Goal: Transaction & Acquisition: Download file/media

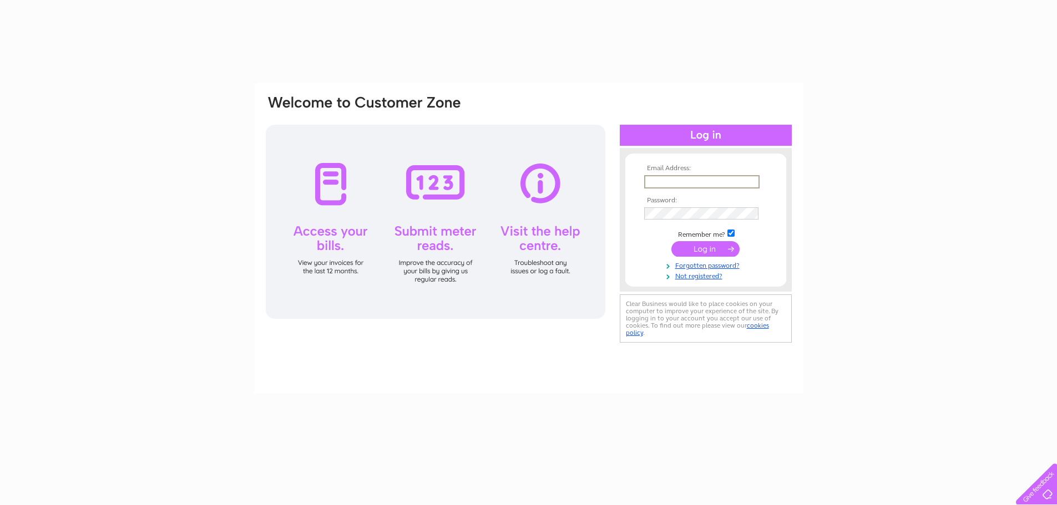
click at [661, 181] on input "text" at bounding box center [701, 181] width 115 height 13
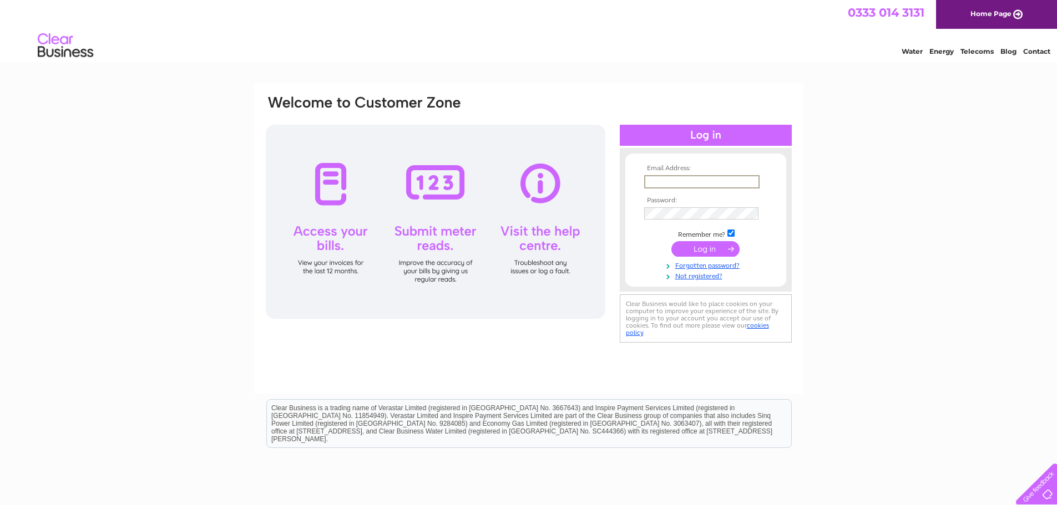
type input "philip.hunt@huntholdings.co.uk"
click at [671, 241] on input "submit" at bounding box center [705, 249] width 68 height 16
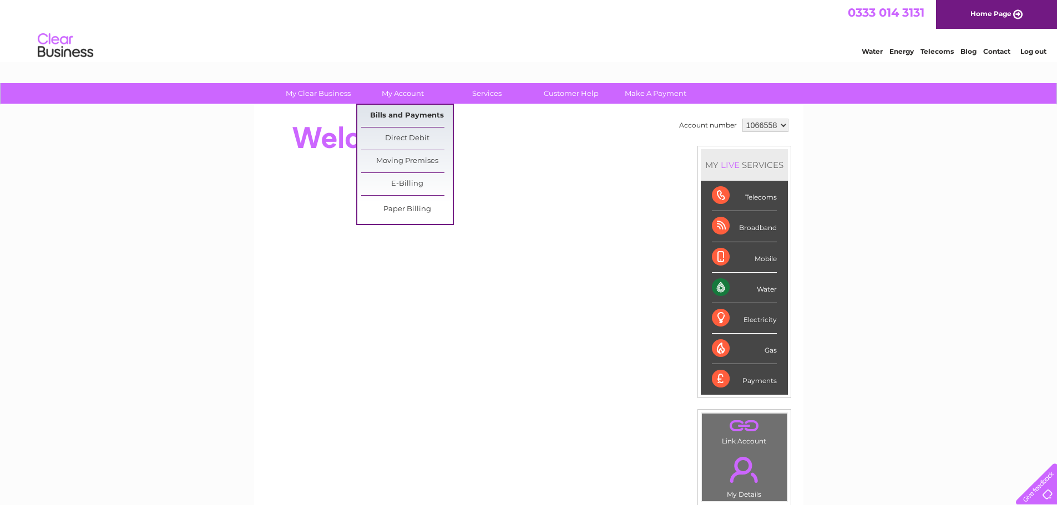
click at [418, 110] on link "Bills and Payments" at bounding box center [407, 116] width 92 height 22
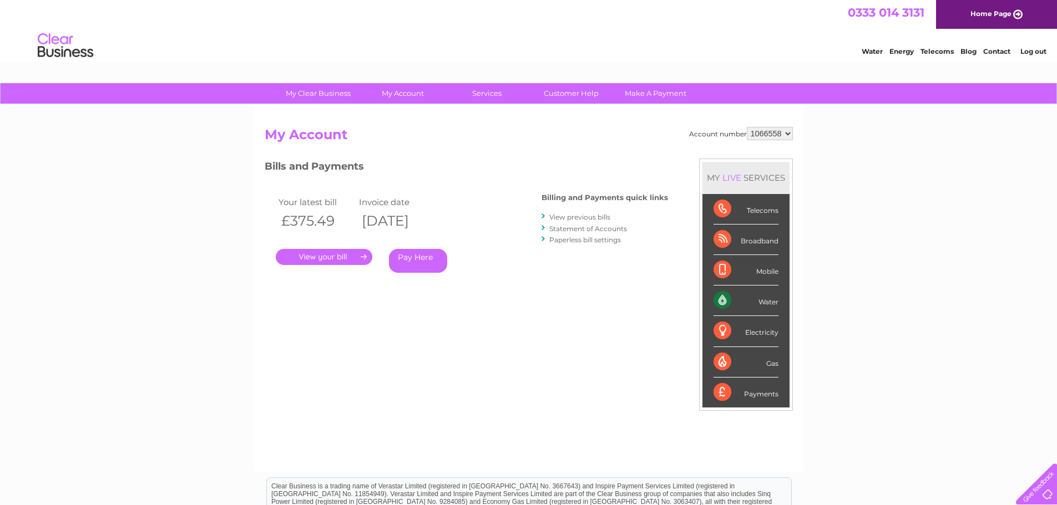
click at [342, 259] on link "." at bounding box center [324, 257] width 97 height 16
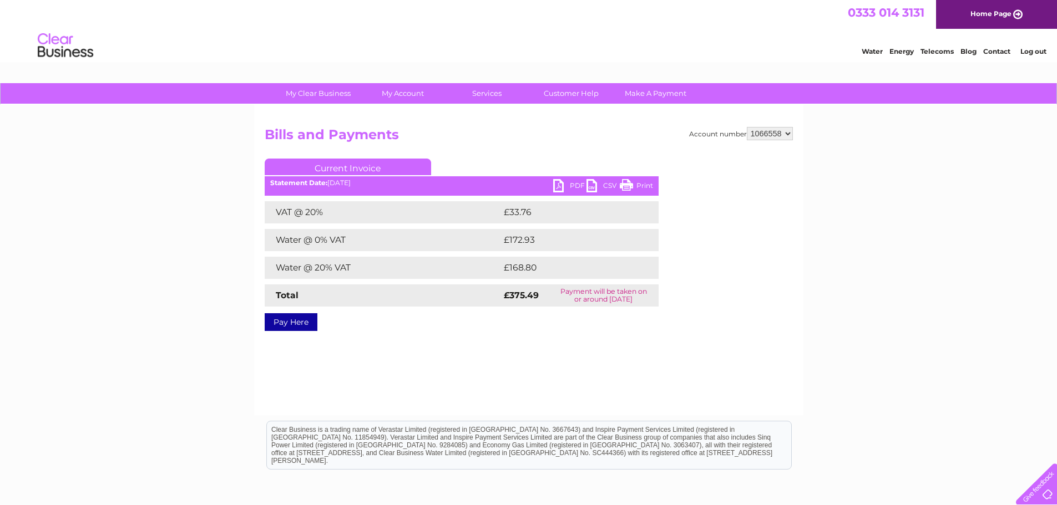
click at [572, 179] on ul "Current Invoice" at bounding box center [462, 169] width 394 height 21
click at [572, 185] on link "PDF" at bounding box center [569, 187] width 33 height 16
click at [765, 136] on select "1066558 1066596" at bounding box center [770, 133] width 46 height 13
select select "1066596"
click at [747, 127] on select "1066558 1066596" at bounding box center [770, 133] width 46 height 13
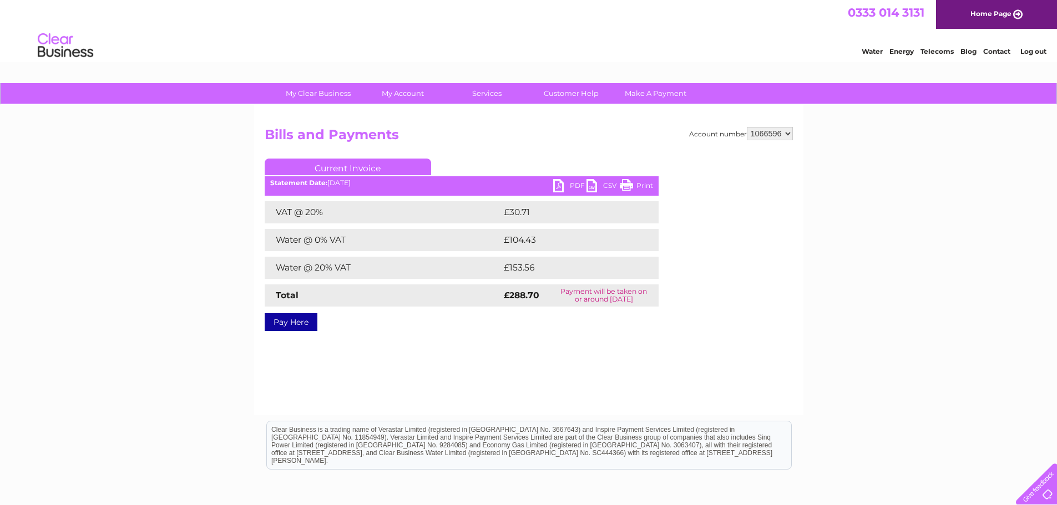
click at [574, 182] on link "PDF" at bounding box center [569, 187] width 33 height 16
